Goal: Task Accomplishment & Management: Use online tool/utility

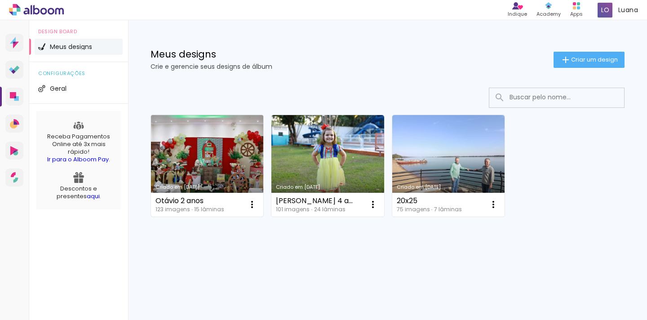
click at [204, 144] on link "Criado em [DATE]" at bounding box center [207, 166] width 112 height 102
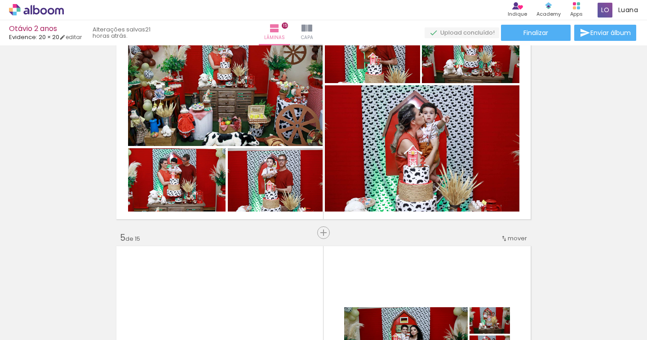
scroll to position [944, 0]
